Goal: Task Accomplishment & Management: Manage account settings

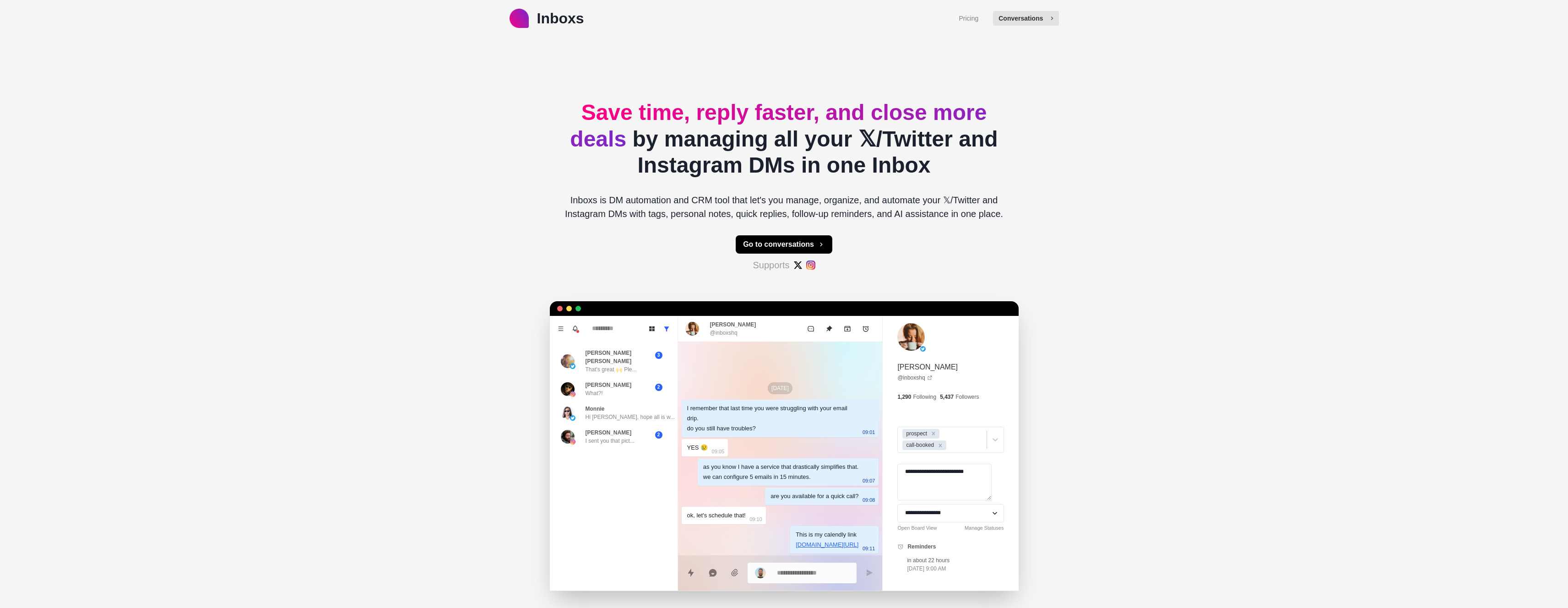
click at [1024, 17] on button "Conversations" at bounding box center [1026, 18] width 66 height 15
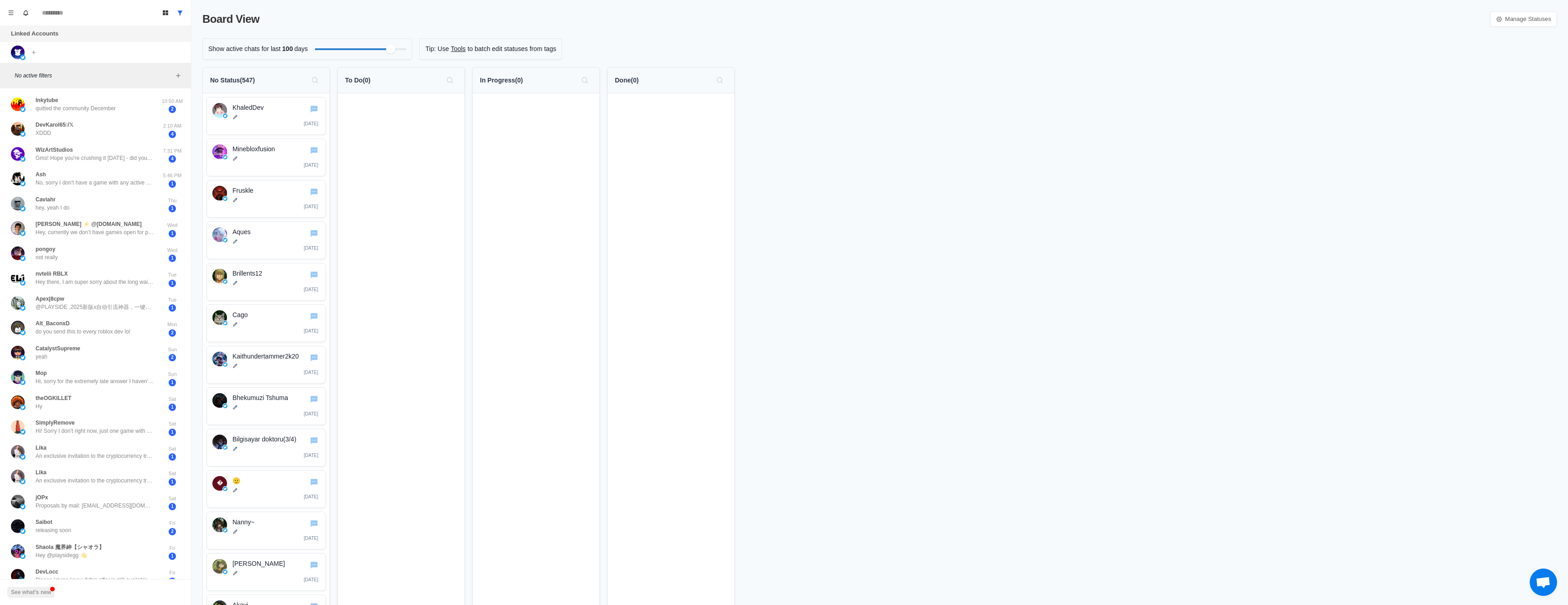
click at [10, 8] on button "Menu" at bounding box center [11, 13] width 15 height 15
click at [40, 164] on button "Log out" at bounding box center [55, 164] width 98 height 15
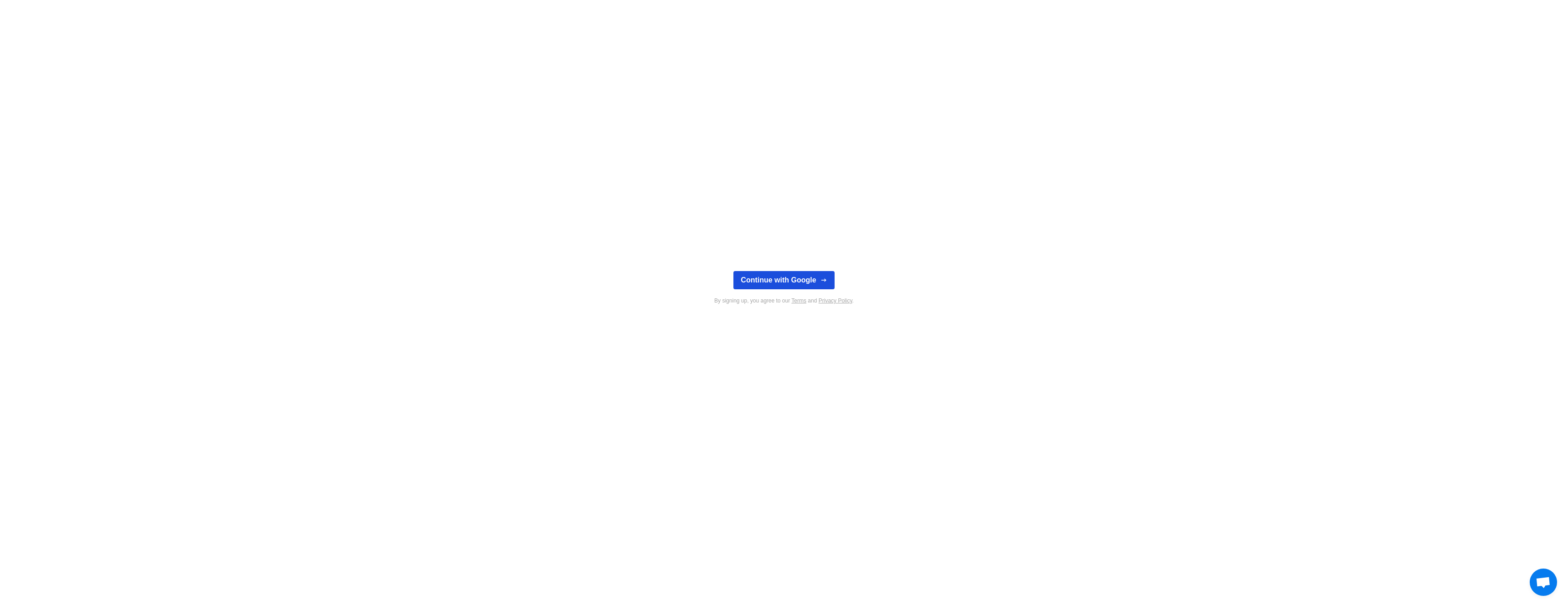
click at [793, 285] on button "Continue with Google" at bounding box center [784, 280] width 101 height 18
click at [791, 281] on button "Continue with Google" at bounding box center [784, 280] width 101 height 18
